Goal: Check status: Check status

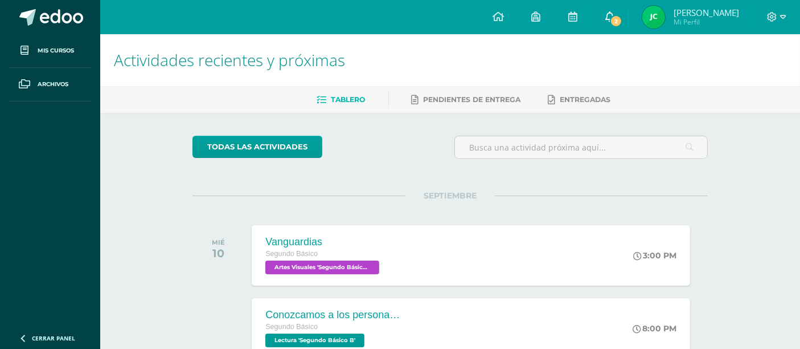
click at [611, 20] on link "2" at bounding box center [610, 17] width 36 height 34
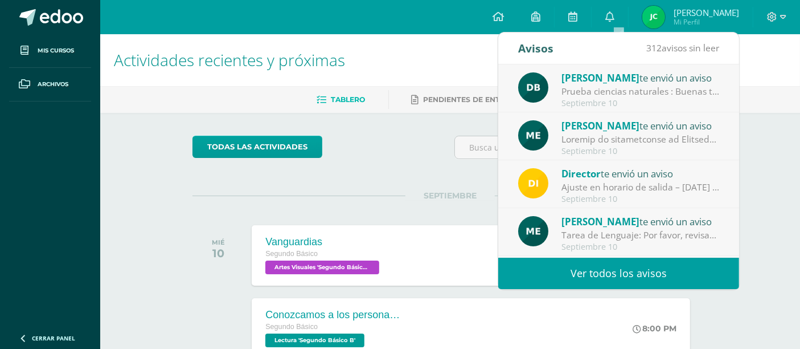
click at [594, 124] on span "María Escobar" at bounding box center [601, 125] width 78 height 13
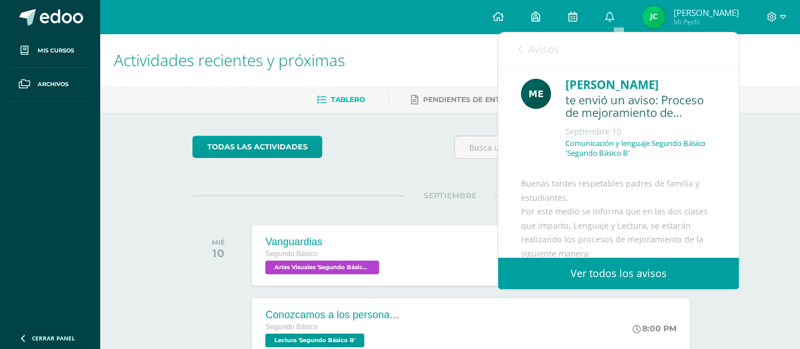
click at [528, 49] on link "Avisos" at bounding box center [538, 48] width 41 height 32
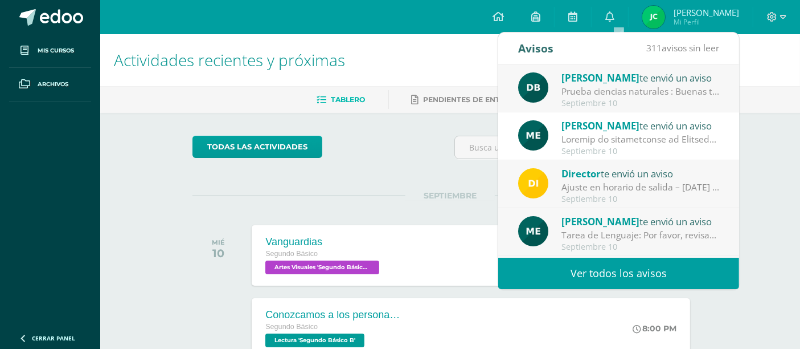
click at [579, 80] on span "[PERSON_NAME]" at bounding box center [601, 77] width 78 height 13
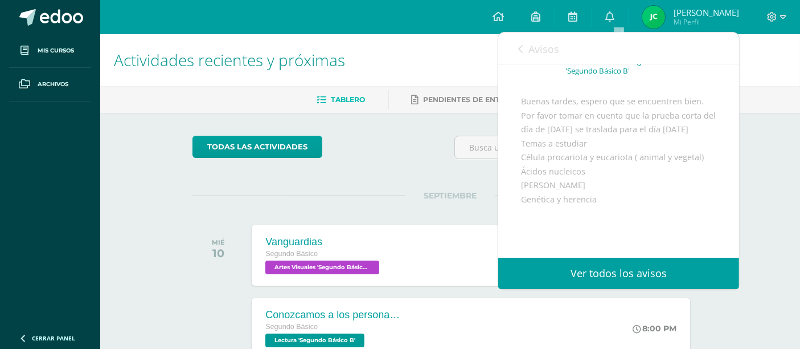
scroll to position [83, 0]
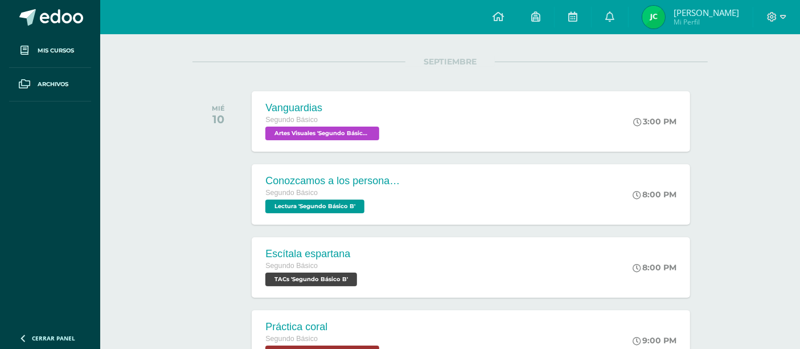
scroll to position [0, 0]
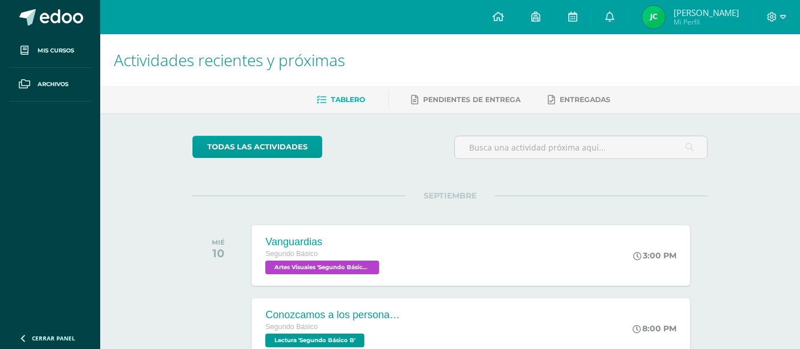
click at [773, 24] on div at bounding box center [777, 17] width 47 height 34
click at [772, 19] on icon at bounding box center [772, 17] width 10 height 10
click at [745, 83] on span "Cerrar sesión" at bounding box center [747, 77] width 51 height 11
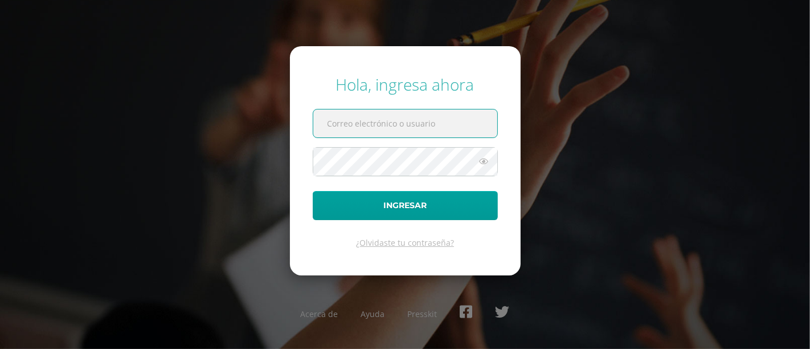
type input "[PERSON_NAME][DOMAIN_NAME][EMAIL_ADDRESS][DOMAIN_NAME]"
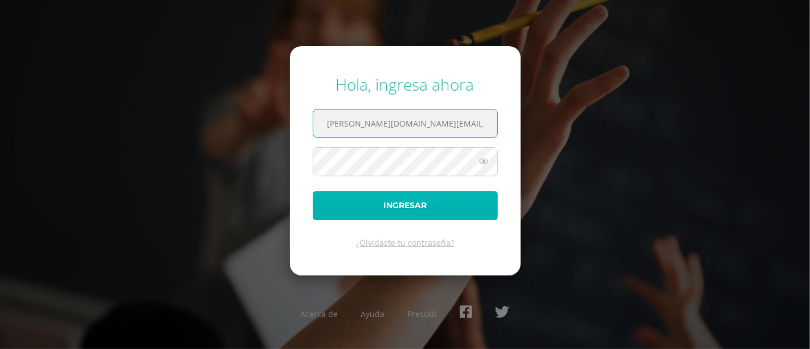
click at [406, 202] on button "Ingresar" at bounding box center [405, 205] width 185 height 29
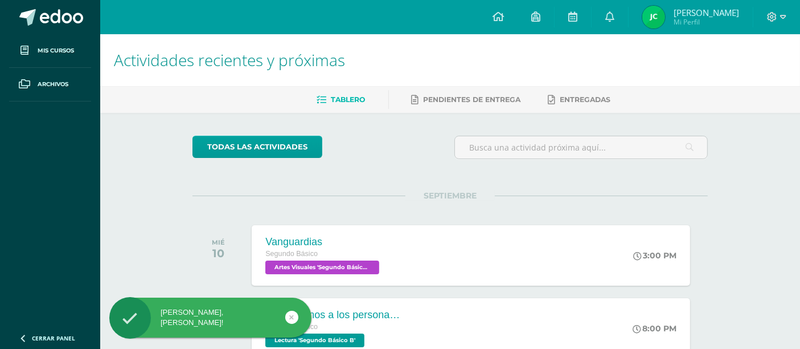
click at [693, 14] on span "[PERSON_NAME]" at bounding box center [707, 12] width 66 height 11
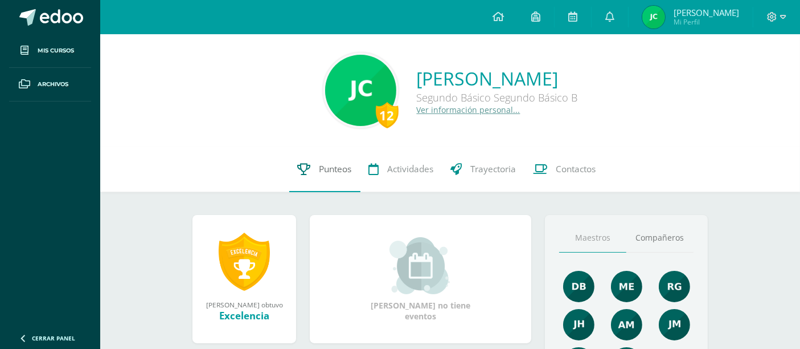
click at [333, 163] on span "Punteos" at bounding box center [336, 169] width 32 height 12
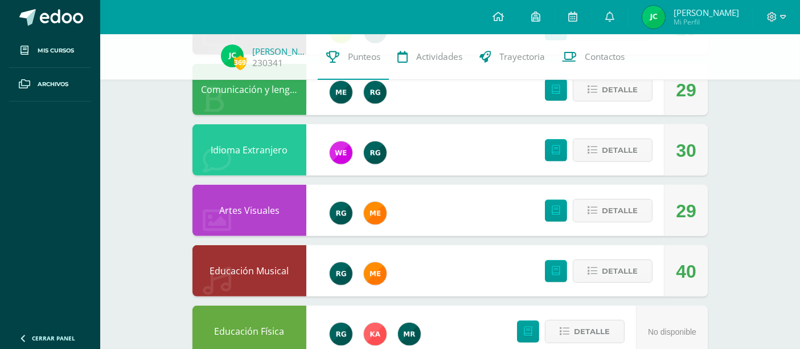
scroll to position [720, 0]
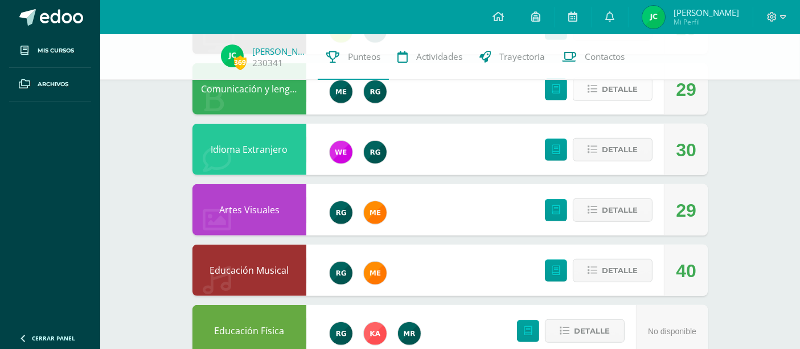
click at [612, 93] on span "Detalle" at bounding box center [620, 89] width 36 height 21
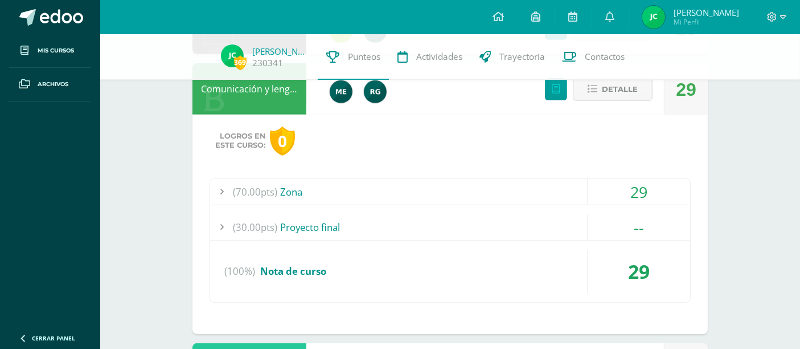
click at [371, 202] on div "(70.00pts) Zona" at bounding box center [450, 192] width 480 height 26
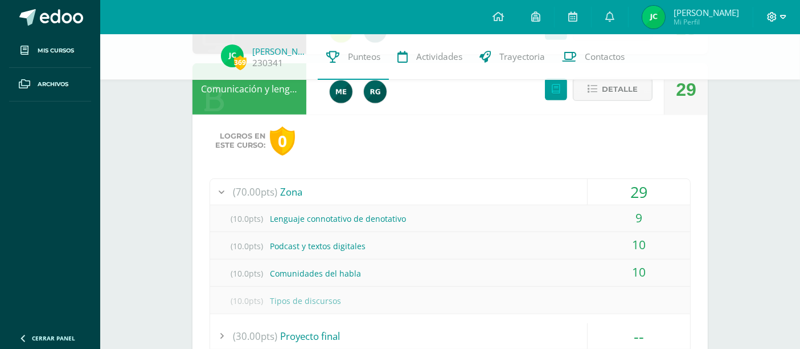
click at [771, 11] on span at bounding box center [776, 17] width 19 height 13
click at [742, 80] on span "Cerrar sesión" at bounding box center [747, 77] width 51 height 11
